Goal: Communication & Community: Answer question/provide support

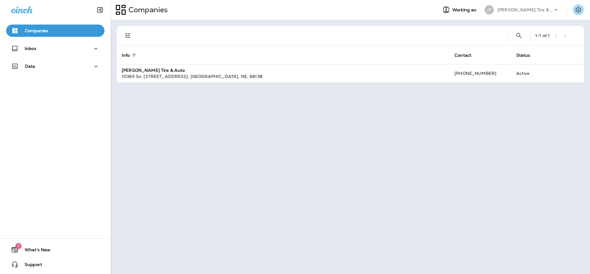
click at [577, 11] on icon "Settings" at bounding box center [577, 9] width 7 height 7
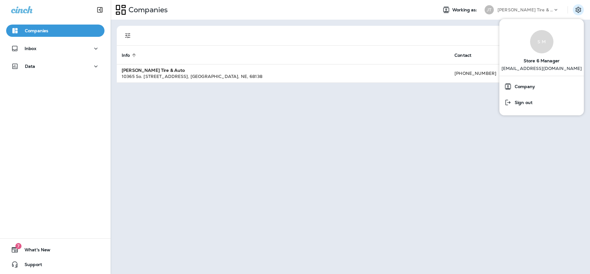
click at [413, 37] on div at bounding box center [321, 36] width 364 height 20
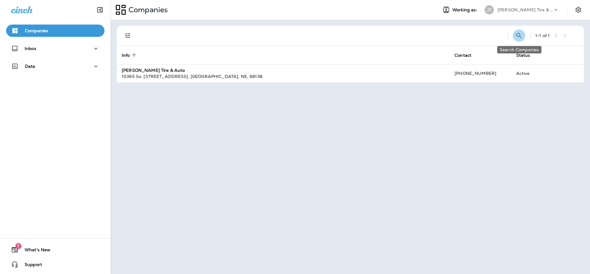
click at [515, 35] on icon "Search Companies" at bounding box center [518, 35] width 7 height 7
click at [251, 18] on div "Companies Working as: JT Jensen Tire & Auto" at bounding box center [350, 10] width 479 height 20
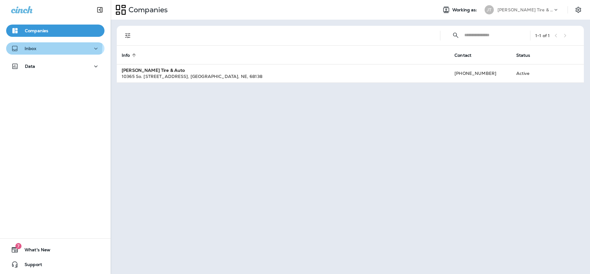
click at [45, 46] on div "Inbox" at bounding box center [55, 49] width 88 height 8
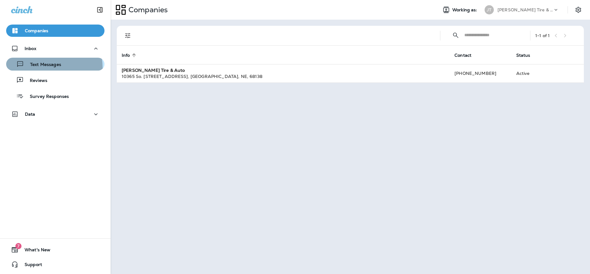
click at [44, 68] on div "Text Messages" at bounding box center [35, 64] width 53 height 9
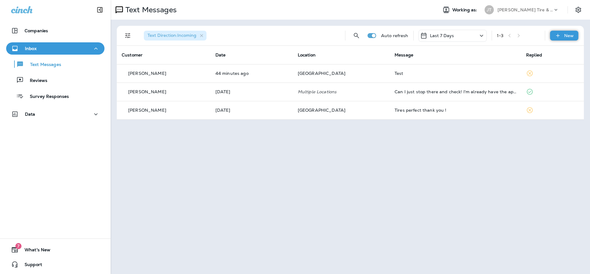
click at [552, 37] on div "New" at bounding box center [564, 36] width 28 height 10
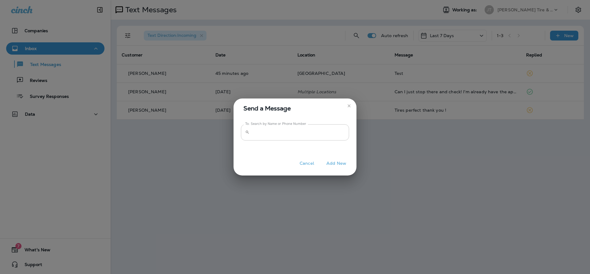
click at [261, 138] on input "To: Search by Name or Phone Number" at bounding box center [300, 132] width 97 height 16
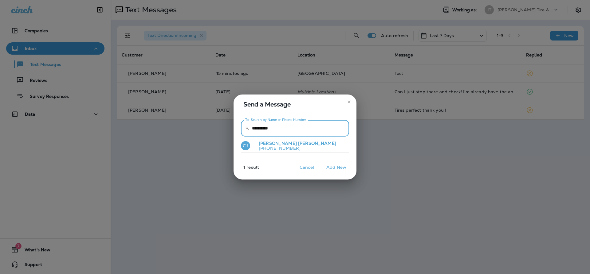
type input "**********"
click at [291, 148] on button "[PERSON_NAME] [PERSON_NAME] [PHONE_NUMBER]" at bounding box center [295, 146] width 108 height 14
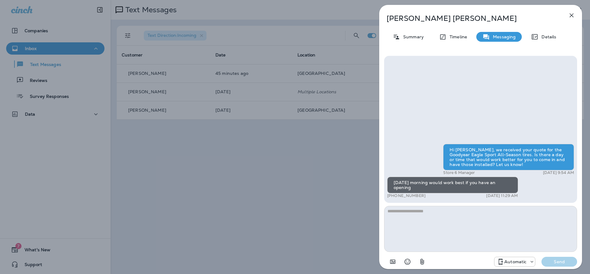
click at [475, 190] on div "[DATE] morning would work best if you have an opening" at bounding box center [452, 185] width 131 height 17
click at [517, 261] on p "Automatic" at bounding box center [515, 261] width 22 height 5
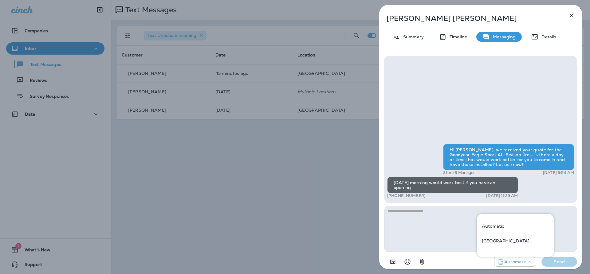
click at [520, 261] on p "Automatic" at bounding box center [515, 261] width 22 height 5
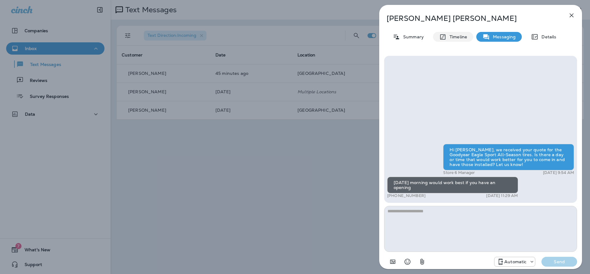
click at [455, 35] on p "Timeline" at bounding box center [456, 36] width 21 height 5
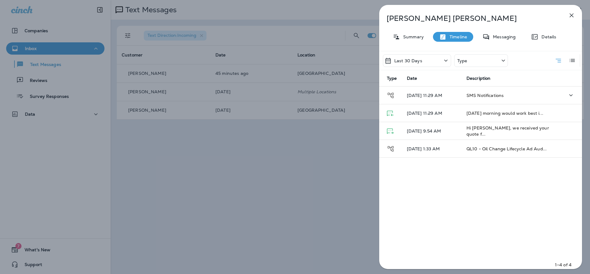
click at [454, 96] on p "[DATE] 11:29 AM" at bounding box center [432, 95] width 50 height 5
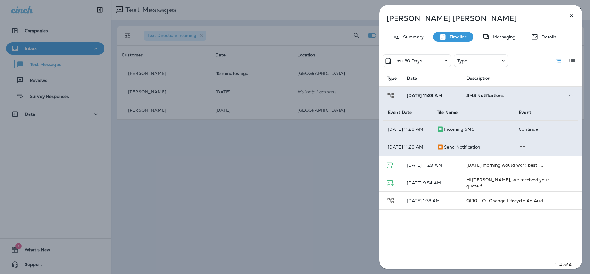
click at [407, 150] on p "[DATE] 11:29 AM" at bounding box center [406, 147] width 39 height 5
click at [436, 151] on icon at bounding box center [439, 146] width 7 height 7
click at [439, 151] on icon at bounding box center [439, 146] width 7 height 7
click at [494, 151] on div "Send Notification" at bounding box center [472, 146] width 72 height 7
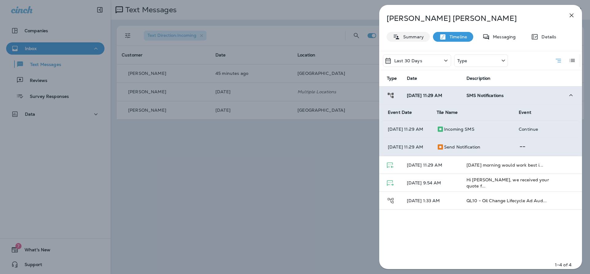
click at [411, 37] on p "Summary" at bounding box center [412, 36] width 24 height 5
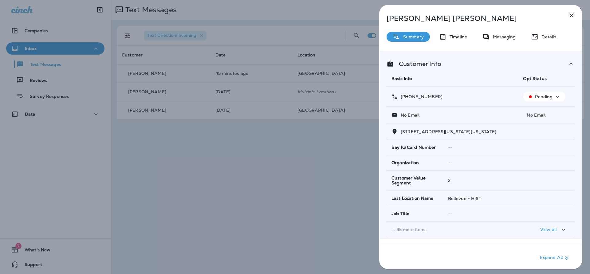
click at [420, 229] on p "... 35 more items" at bounding box center [452, 229] width 122 height 5
click at [548, 98] on p "Pending" at bounding box center [544, 96] width 18 height 5
click at [537, 166] on td "--" at bounding box center [508, 162] width 131 height 15
click at [538, 95] on p "Pending" at bounding box center [544, 96] width 18 height 5
click at [552, 37] on p "Details" at bounding box center [547, 36] width 18 height 5
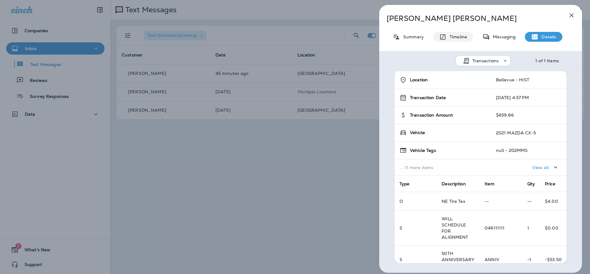
click at [471, 36] on div "Timeline" at bounding box center [453, 37] width 40 height 10
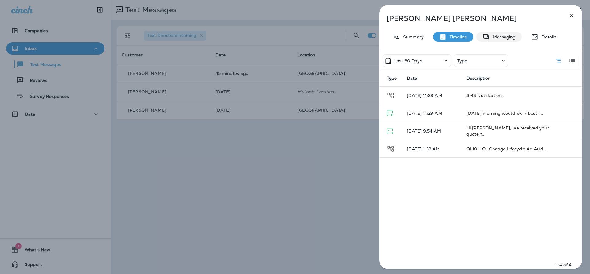
click at [494, 37] on p "Messaging" at bounding box center [502, 36] width 26 height 5
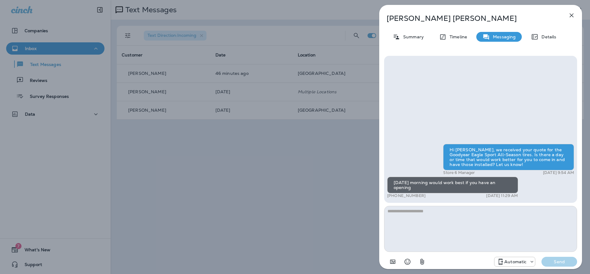
click at [492, 185] on div "[DATE] morning would work best if you have an opening" at bounding box center [452, 185] width 131 height 17
drag, startPoint x: 483, startPoint y: 182, endPoint x: 457, endPoint y: 149, distance: 41.7
click at [457, 149] on div "Hi [PERSON_NAME], we received your quote for the Goodyear Eagle Sport All-Seaso…" at bounding box center [508, 157] width 131 height 26
click at [446, 35] on p "Timeline" at bounding box center [456, 36] width 21 height 5
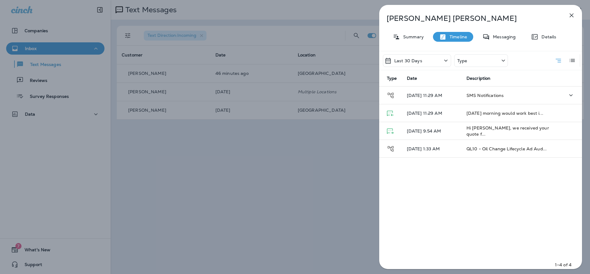
click at [543, 97] on td "SMS Notifications" at bounding box center [510, 96] width 98 height 18
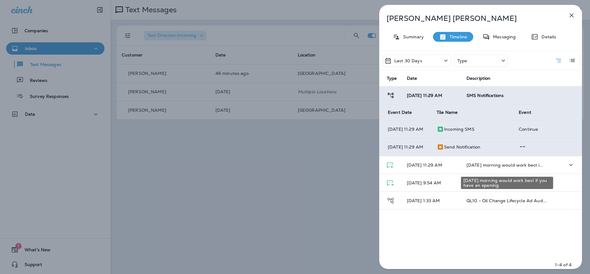
click at [523, 168] on span "[DATE] morning would work best i..." at bounding box center [504, 165] width 77 height 6
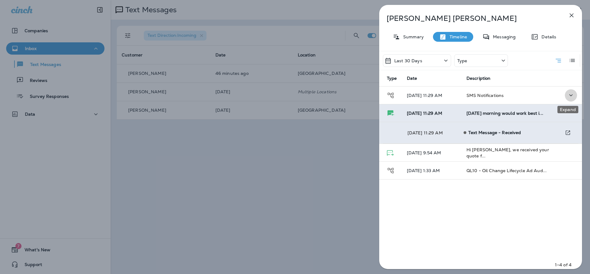
click at [567, 96] on icon "Expand" at bounding box center [570, 95] width 7 height 8
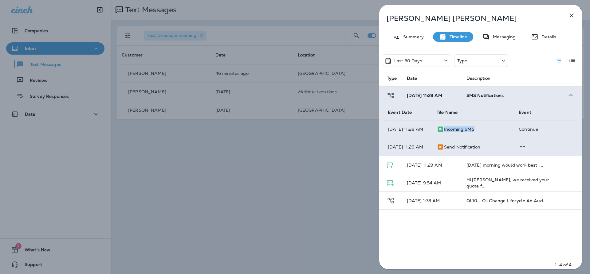
drag, startPoint x: 446, startPoint y: 128, endPoint x: 487, endPoint y: 129, distance: 41.5
click at [487, 129] on div "Incoming SMS" at bounding box center [472, 129] width 72 height 7
click at [490, 129] on div "Incoming SMS" at bounding box center [472, 129] width 72 height 7
click at [524, 128] on p "Continue" at bounding box center [545, 129] width 55 height 5
drag, startPoint x: 442, startPoint y: 150, endPoint x: 500, endPoint y: 152, distance: 58.1
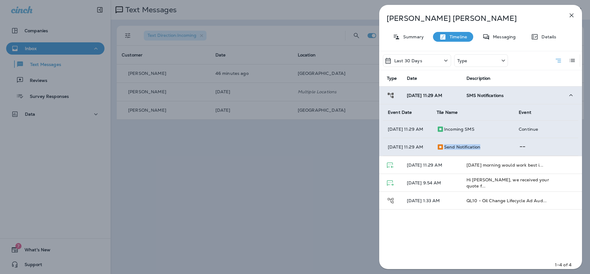
click at [500, 151] on div "Send Notification" at bounding box center [472, 146] width 72 height 7
click at [501, 149] on div "Send Notification" at bounding box center [472, 146] width 72 height 7
drag, startPoint x: 513, startPoint y: 150, endPoint x: 561, endPoint y: 150, distance: 47.3
click at [561, 150] on td at bounding box center [545, 147] width 64 height 18
click at [574, 14] on icon "button" at bounding box center [570, 15] width 7 height 7
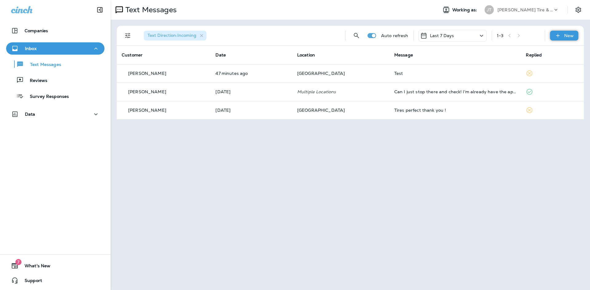
click at [558, 36] on icon at bounding box center [557, 36] width 6 height 6
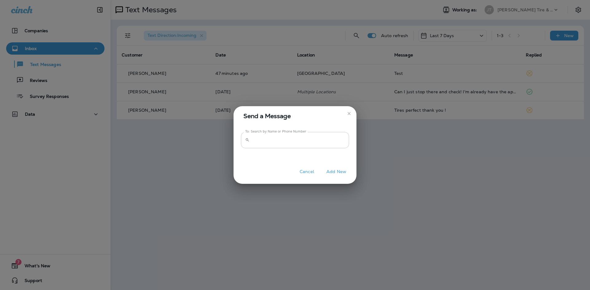
click at [288, 146] on input "To: Search by Name or Phone Number" at bounding box center [300, 140] width 97 height 16
type input "**********"
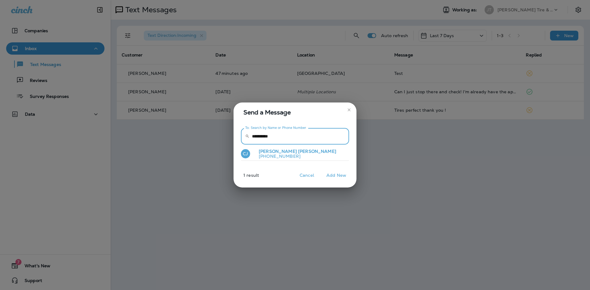
click at [265, 154] on p "[PHONE_NUMBER]" at bounding box center [295, 156] width 82 height 5
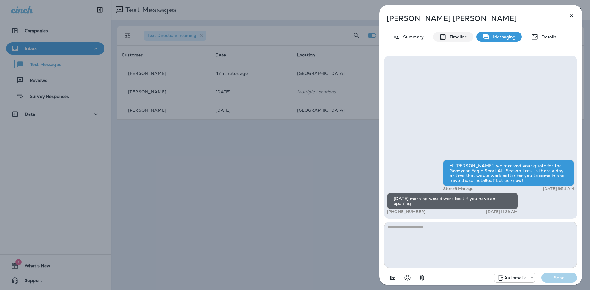
click at [463, 41] on div "Timeline" at bounding box center [453, 37] width 40 height 10
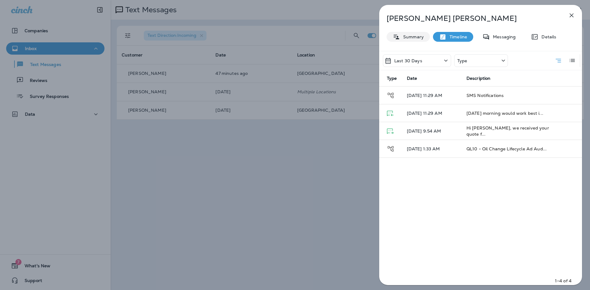
click at [414, 38] on p "Summary" at bounding box center [412, 36] width 24 height 5
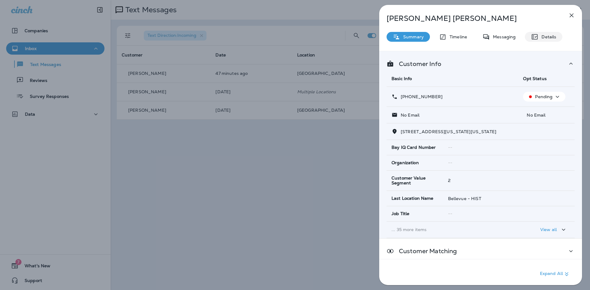
click at [552, 41] on div "Details" at bounding box center [542, 37] width 37 height 10
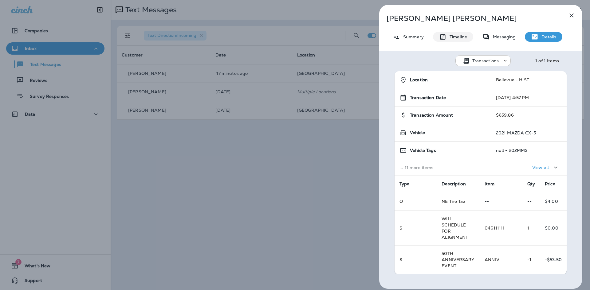
click at [462, 40] on div "Timeline" at bounding box center [453, 37] width 40 height 10
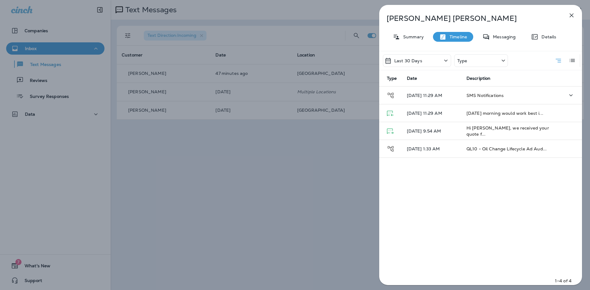
click at [511, 97] on td "SMS Notifications" at bounding box center [510, 96] width 98 height 18
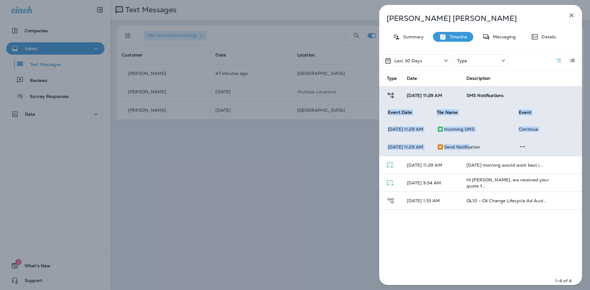
drag, startPoint x: 554, startPoint y: 155, endPoint x: 457, endPoint y: 151, distance: 97.4
click at [469, 152] on tr "[DATE] 11:29 AM Send Notification" at bounding box center [480, 147] width 195 height 18
drag, startPoint x: 426, startPoint y: 150, endPoint x: 498, endPoint y: 148, distance: 72.5
click at [498, 148] on tr "[DATE] 11:29 AM Send Notification" at bounding box center [480, 147] width 195 height 18
click at [406, 150] on p "[DATE] 11:29 AM" at bounding box center [406, 147] width 39 height 5
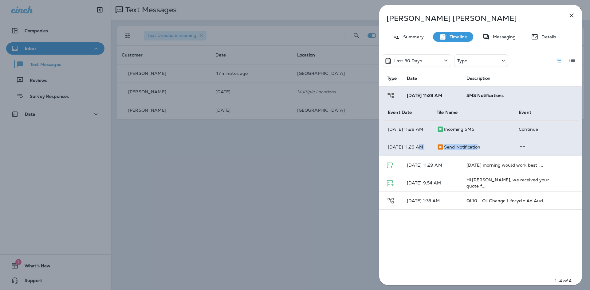
drag, startPoint x: 473, startPoint y: 149, endPoint x: 407, endPoint y: 146, distance: 66.1
click at [412, 146] on tr "[DATE] 11:29 AM Send Notification" at bounding box center [480, 147] width 195 height 18
click at [484, 151] on div "Send Notification" at bounding box center [472, 146] width 72 height 7
drag, startPoint x: 535, startPoint y: 149, endPoint x: 383, endPoint y: 148, distance: 152.6
click at [398, 148] on tr "[DATE] 11:29 AM Send Notification" at bounding box center [480, 147] width 195 height 18
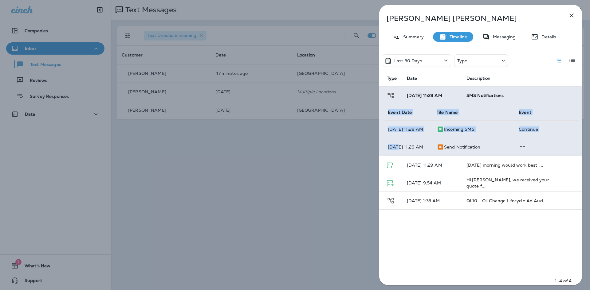
click at [527, 149] on td at bounding box center [545, 147] width 64 height 18
click at [537, 167] on span "[DATE] morning would work best i..." at bounding box center [504, 165] width 77 height 6
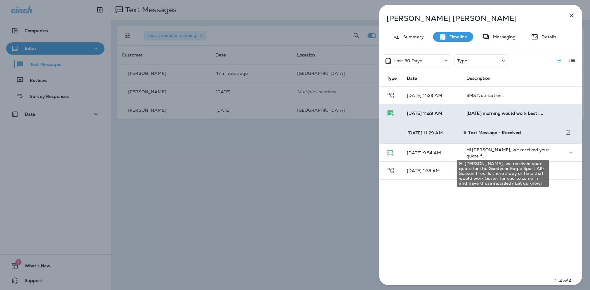
click at [529, 150] on span "Hi [PERSON_NAME], we received your quote f..." at bounding box center [507, 153] width 83 height 12
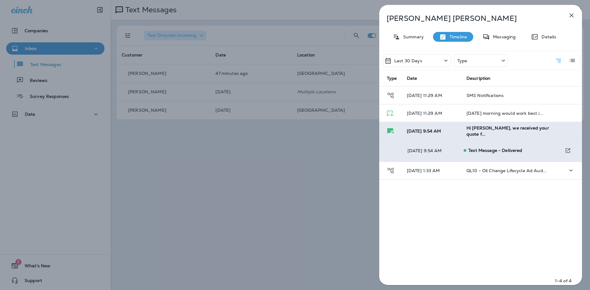
click at [524, 172] on span "QL10 - Oil Change Lifecycle Ad Aud..." at bounding box center [506, 171] width 80 height 6
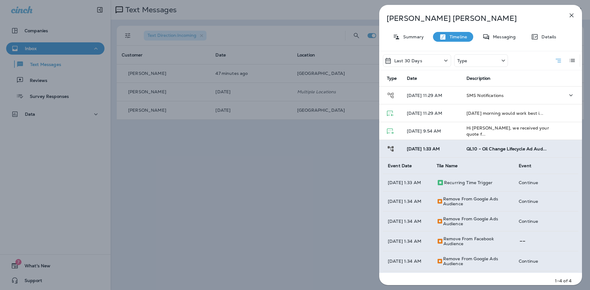
click at [490, 97] on span "SMS Notifications" at bounding box center [484, 96] width 37 height 6
